Goal: Task Accomplishment & Management: Use online tool/utility

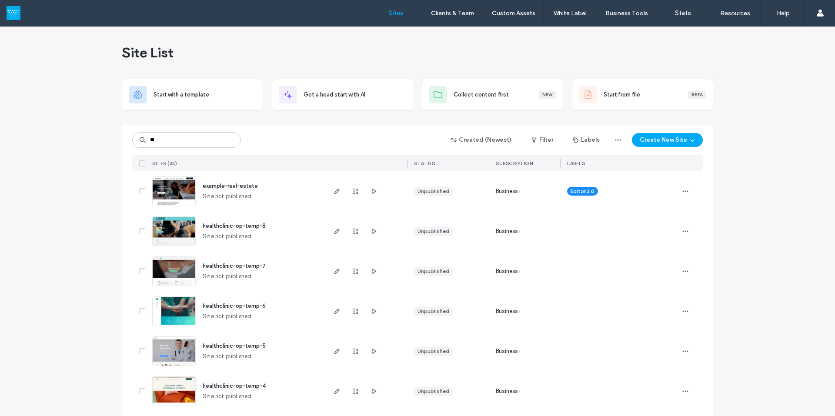
type input "**"
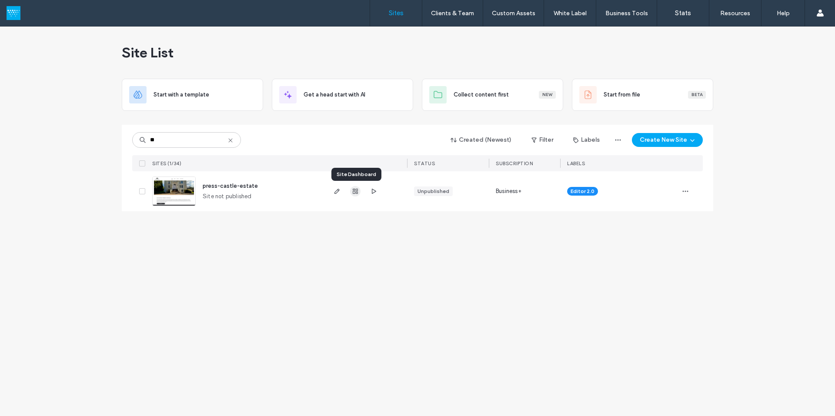
click at [357, 191] on use "button" at bounding box center [355, 191] width 5 height 5
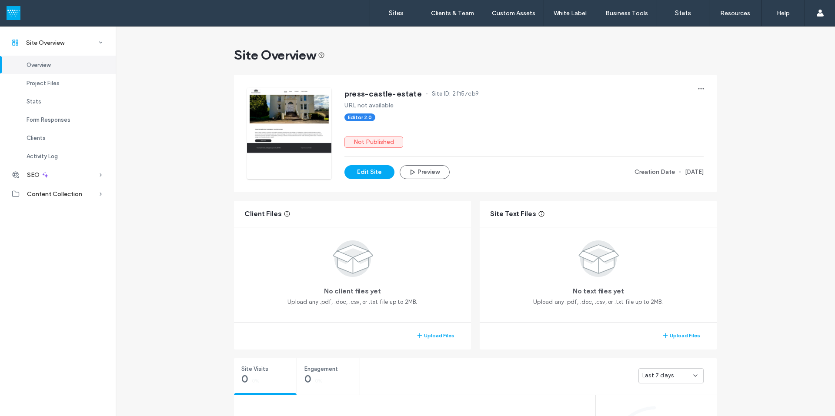
click at [452, 93] on span "2f157cb9" at bounding box center [465, 94] width 27 height 9
copy span "2f157cb9"
click at [363, 171] on button "Edit Site" at bounding box center [369, 172] width 50 height 14
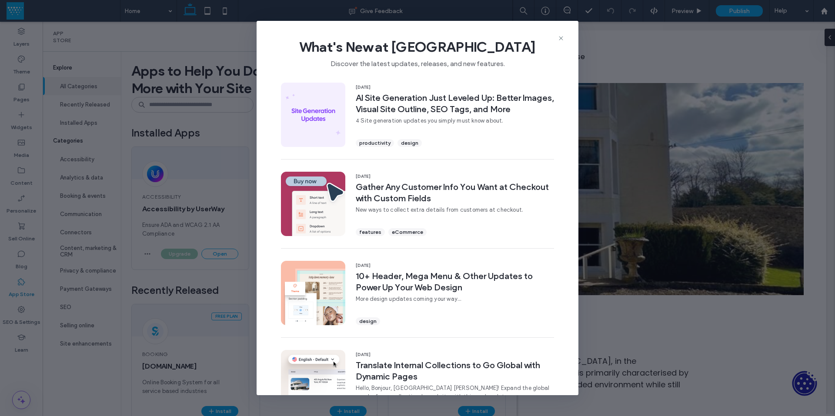
click at [560, 37] on icon at bounding box center [560, 38] width 7 height 7
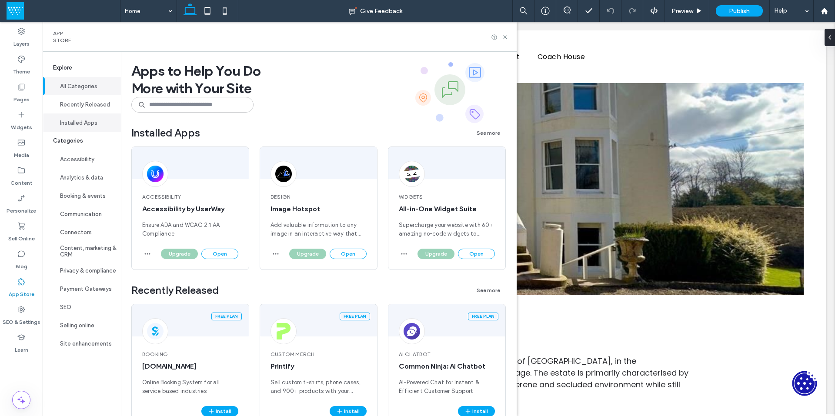
click at [77, 125] on button "Installed Apps" at bounding box center [82, 122] width 78 height 18
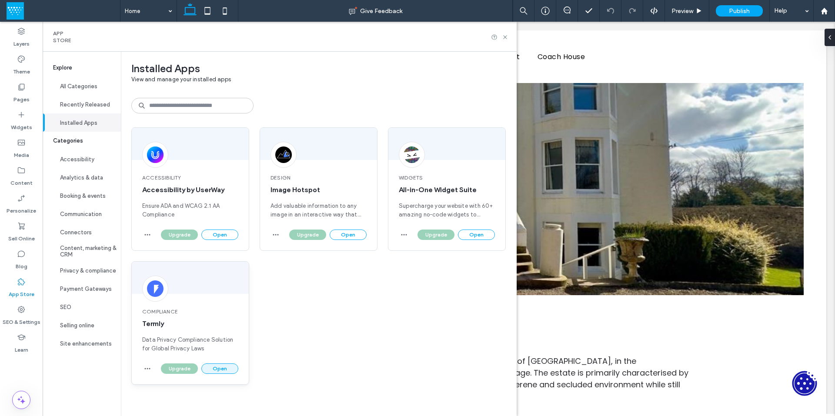
click at [215, 370] on button "Open" at bounding box center [219, 368] width 37 height 10
